Goal: Task Accomplishment & Management: Use online tool/utility

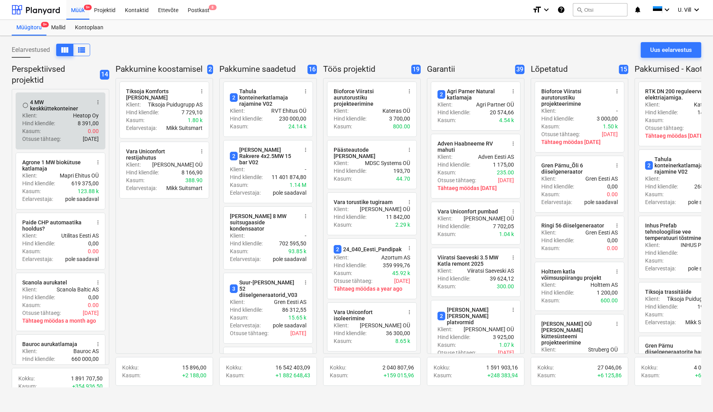
click at [65, 125] on div "Hind kliendile : 8 391,00" at bounding box center [60, 123] width 76 height 8
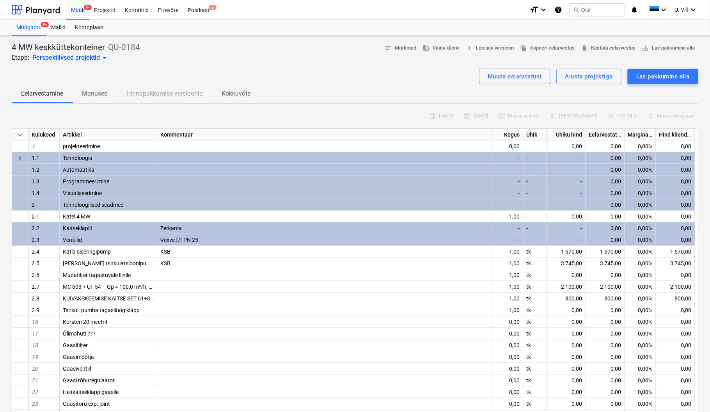
type textarea "x"
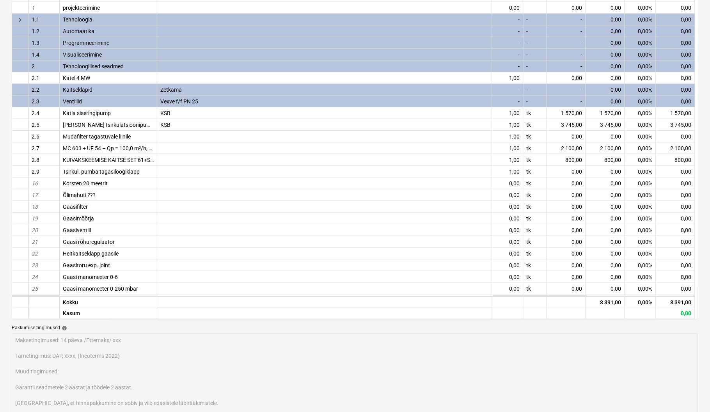
click at [515, 89] on div "-" at bounding box center [507, 90] width 31 height 12
click at [510, 85] on div "-" at bounding box center [507, 90] width 31 height 12
click at [511, 87] on div "-" at bounding box center [507, 90] width 31 height 12
click at [441, 168] on div at bounding box center [324, 172] width 335 height 12
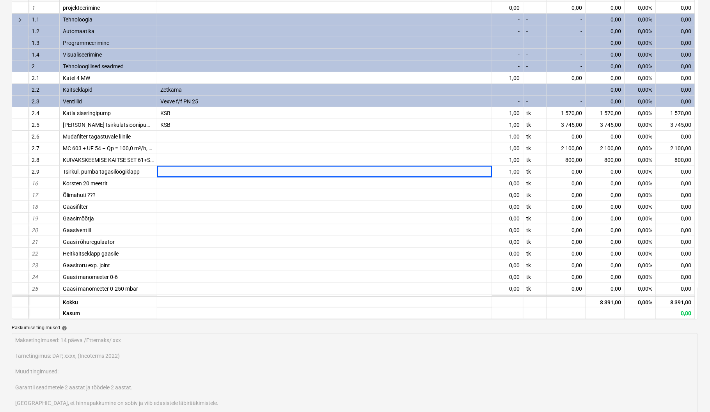
click at [513, 89] on div "-" at bounding box center [507, 90] width 31 height 12
